Goal: Information Seeking & Learning: Learn about a topic

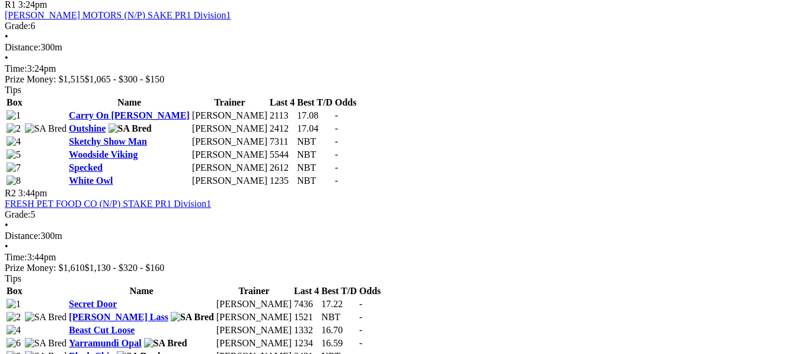
scroll to position [585, 0]
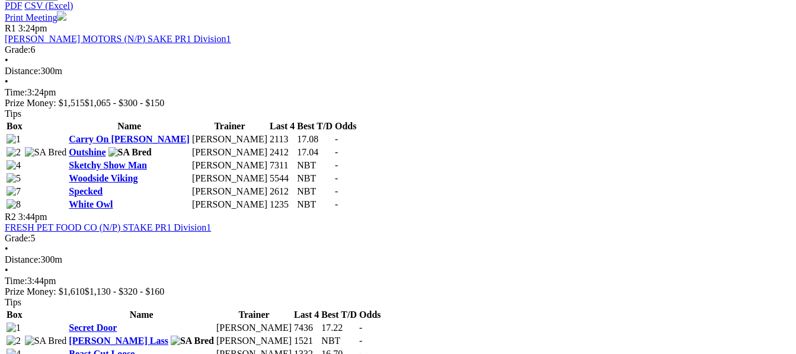
drag, startPoint x: 707, startPoint y: 34, endPoint x: 759, endPoint y: 60, distance: 59.1
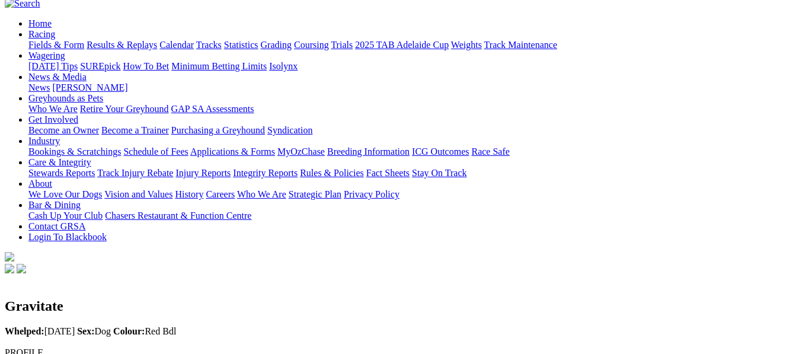
scroll to position [63, 0]
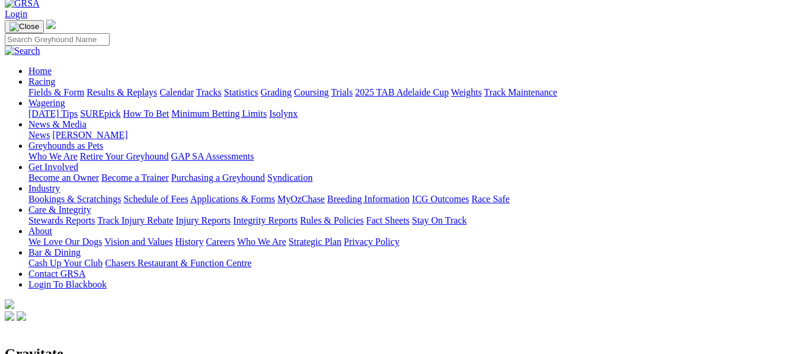
click at [194, 87] on link "Calendar" at bounding box center [176, 92] width 34 height 10
